Goal: Task Accomplishment & Management: Use online tool/utility

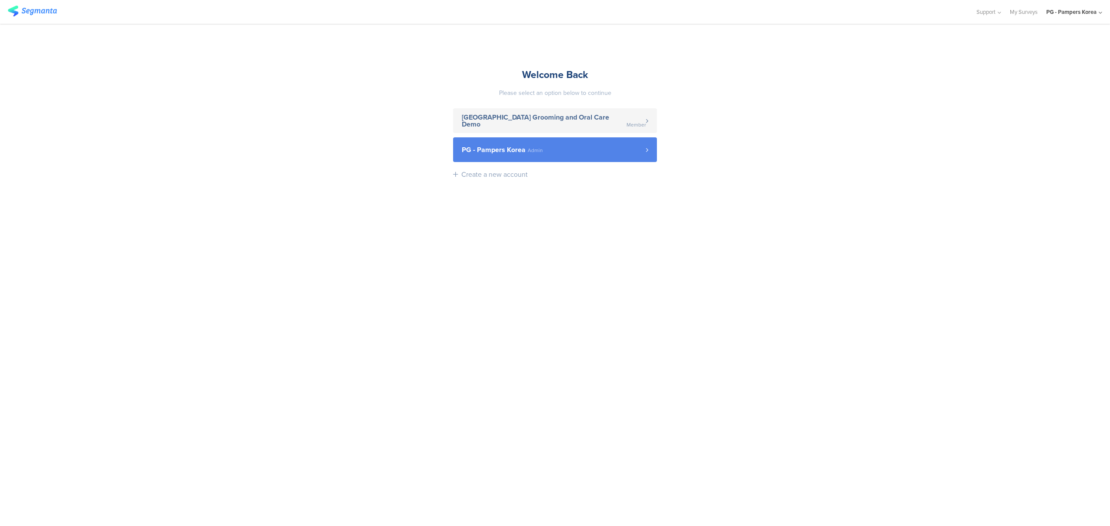
click at [522, 150] on span "PG - Pampers Korea" at bounding box center [494, 149] width 64 height 7
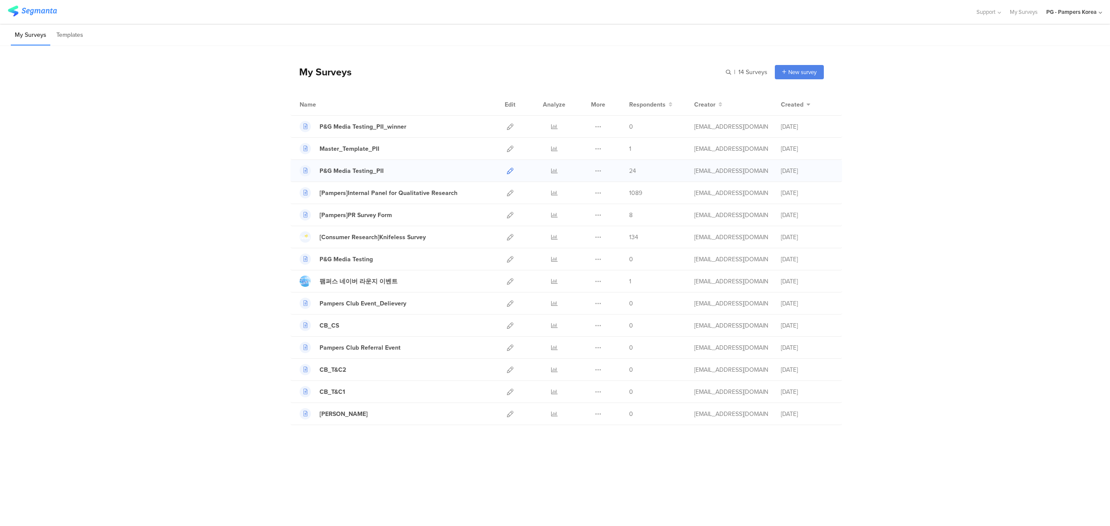
click at [509, 172] on icon at bounding box center [510, 171] width 7 height 7
